Goal: Task Accomplishment & Management: Manage account settings

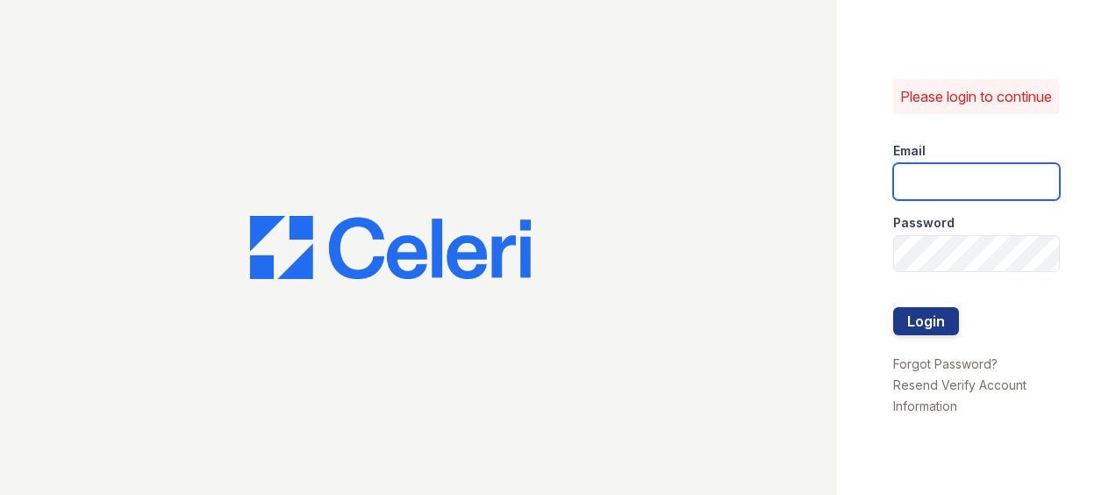
type input "[EMAIL_ADDRESS][DOMAIN_NAME]"
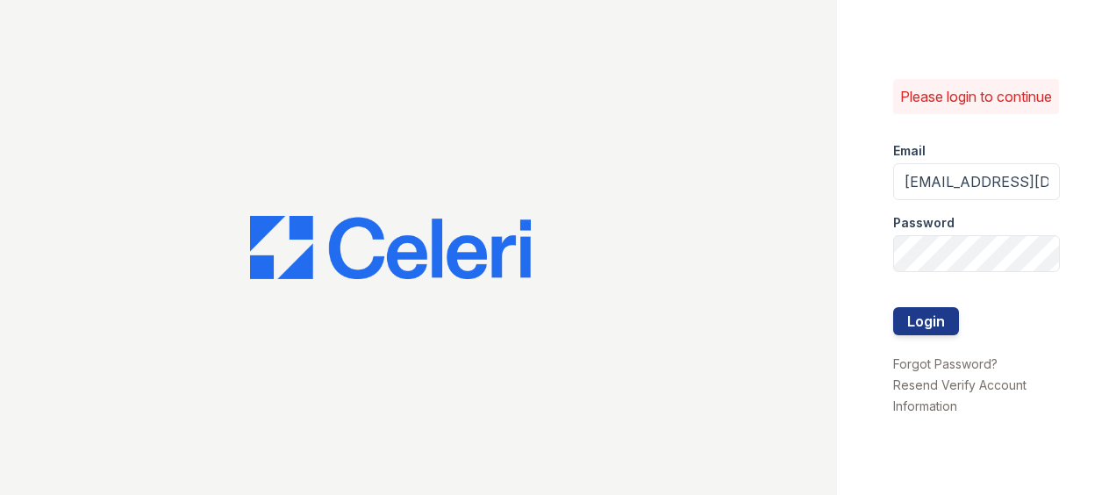
click at [936, 307] on div at bounding box center [976, 289] width 167 height 35
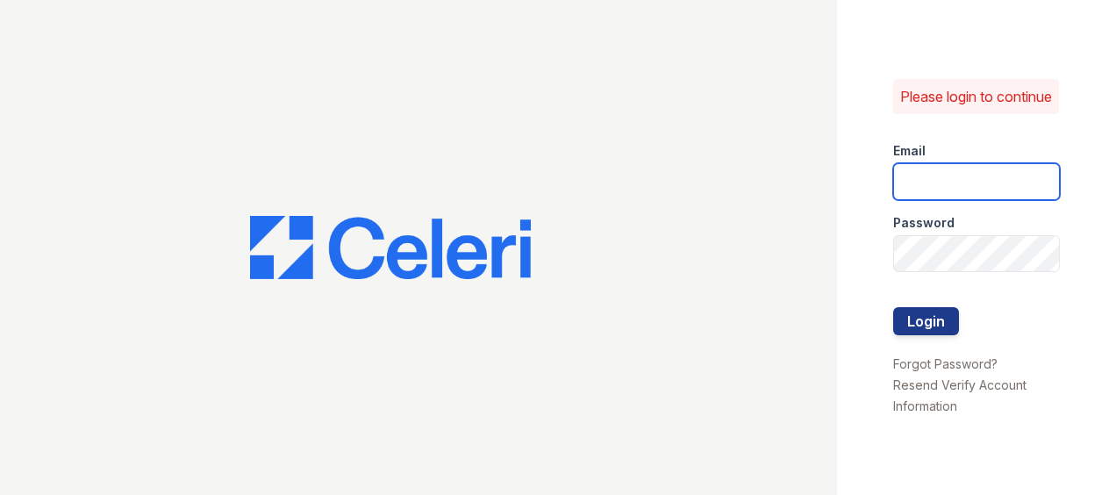
type input "[EMAIL_ADDRESS][DOMAIN_NAME]"
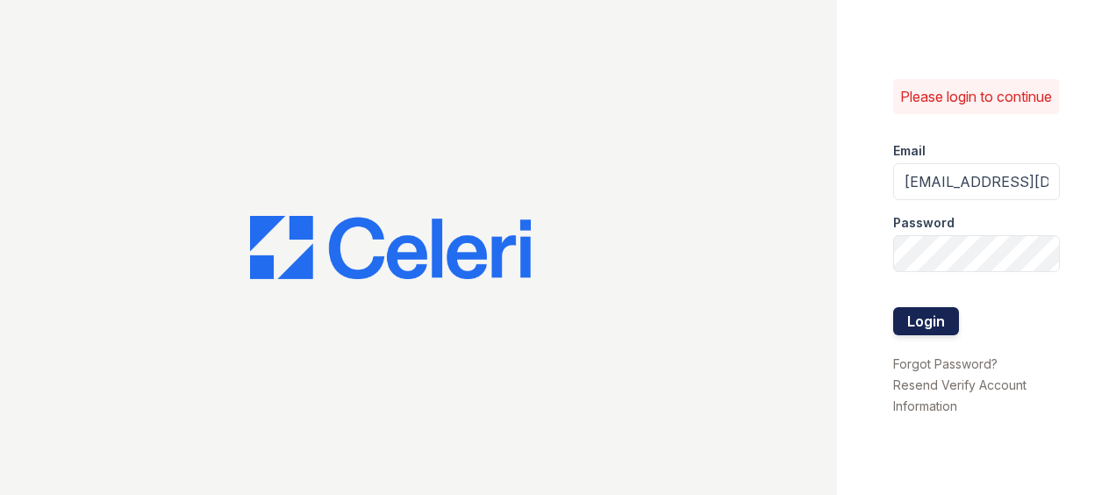
click at [931, 319] on form "Email [EMAIL_ADDRESS][DOMAIN_NAME] Password Login" at bounding box center [976, 240] width 167 height 224
drag, startPoint x: 931, startPoint y: 319, endPoint x: 932, endPoint y: 330, distance: 11.4
click at [932, 330] on button "Login" at bounding box center [926, 321] width 66 height 28
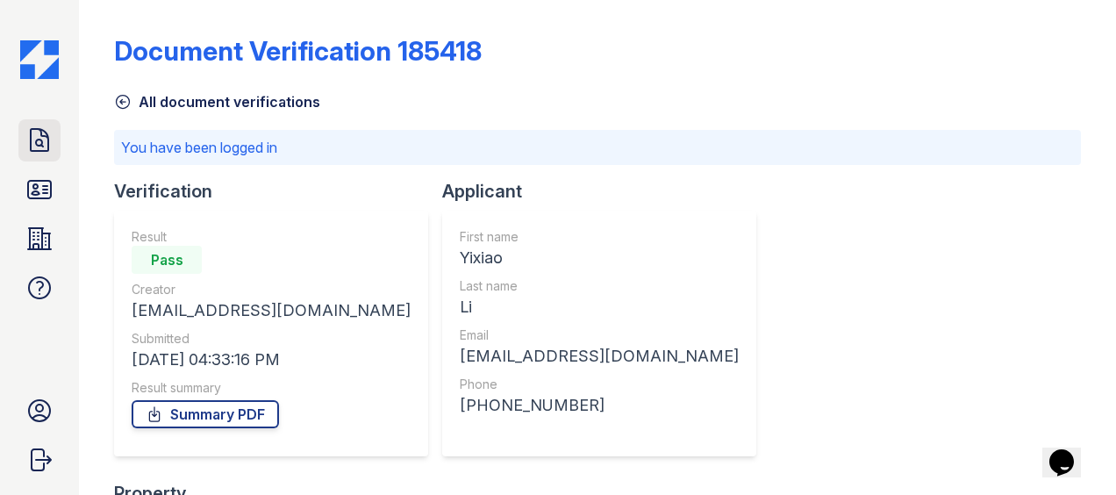
click at [46, 147] on icon at bounding box center [39, 140] width 28 height 28
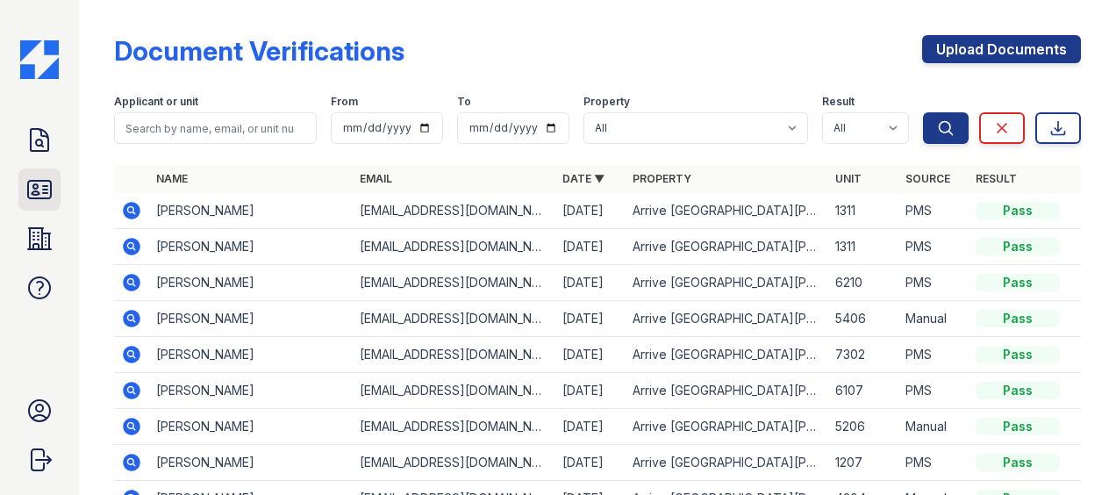
click at [26, 191] on icon at bounding box center [39, 190] width 28 height 28
